Goal: Information Seeking & Learning: Learn about a topic

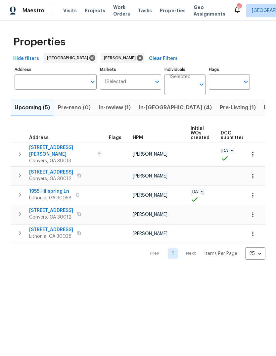
click at [54, 148] on span "2725 Bailey Pl NE" at bounding box center [61, 150] width 65 height 13
click at [56, 169] on span "2048 Appaloosa Way" at bounding box center [51, 172] width 44 height 7
click at [57, 188] on span "1955 Hillspring Ln" at bounding box center [50, 191] width 42 height 7
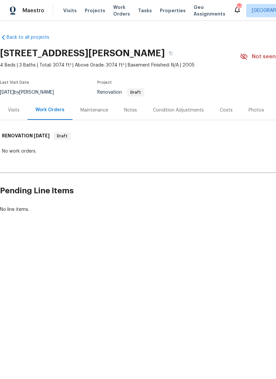
click at [133, 110] on div "Notes" at bounding box center [130, 110] width 13 height 7
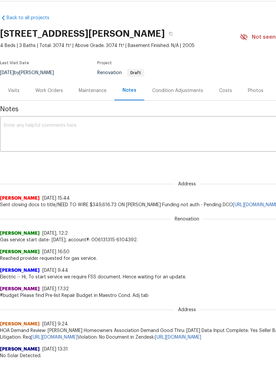
click at [228, 91] on div "Costs" at bounding box center [225, 91] width 13 height 7
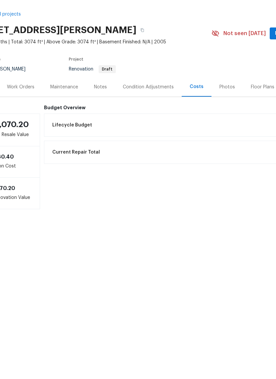
scroll to position [0, 25]
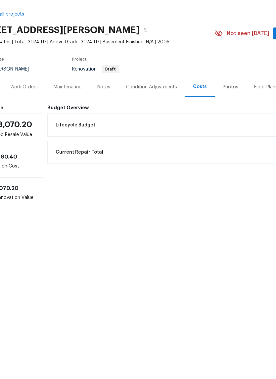
click at [156, 107] on div "Condition Adjustments" at bounding box center [151, 110] width 51 height 7
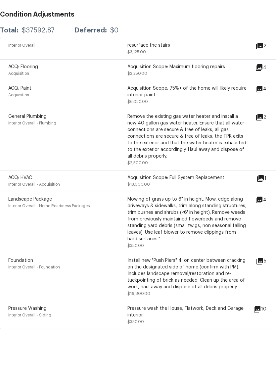
scroll to position [107, 0]
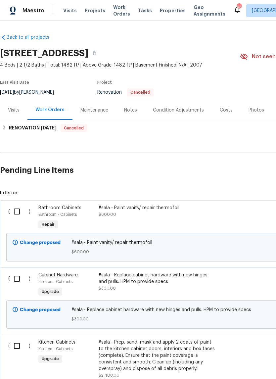
click at [193, 111] on div "Condition Adjustments" at bounding box center [178, 110] width 51 height 7
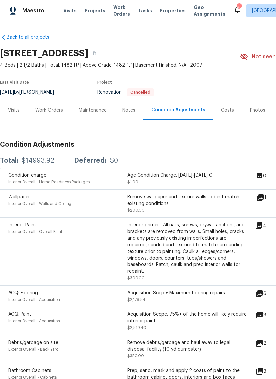
click at [229, 105] on div "Costs" at bounding box center [227, 110] width 29 height 20
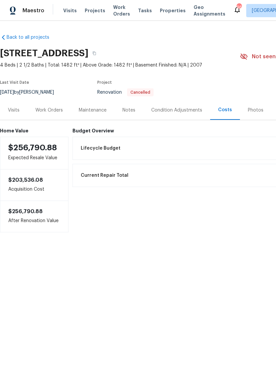
click at [190, 106] on div "Condition Adjustments" at bounding box center [176, 110] width 67 height 20
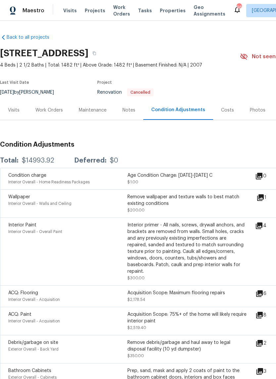
click at [225, 112] on div "Costs" at bounding box center [227, 110] width 13 height 7
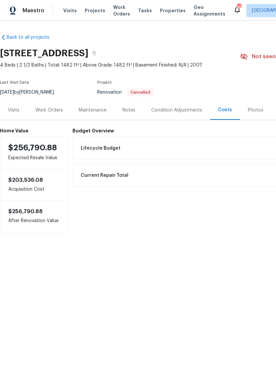
scroll to position [0, 0]
click at [195, 109] on div "Condition Adjustments" at bounding box center [176, 110] width 51 height 7
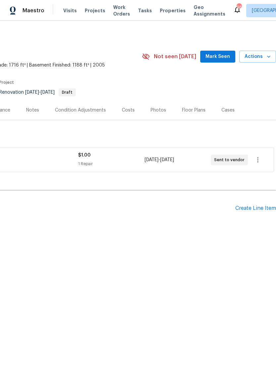
scroll to position [0, 98]
click at [92, 113] on div "Condition Adjustments" at bounding box center [80, 110] width 51 height 7
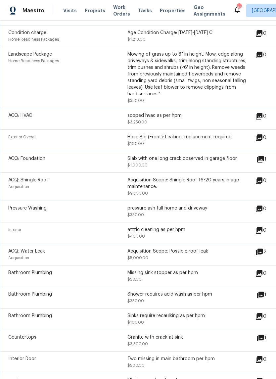
scroll to position [226, 0]
